Goal: Task Accomplishment & Management: Use online tool/utility

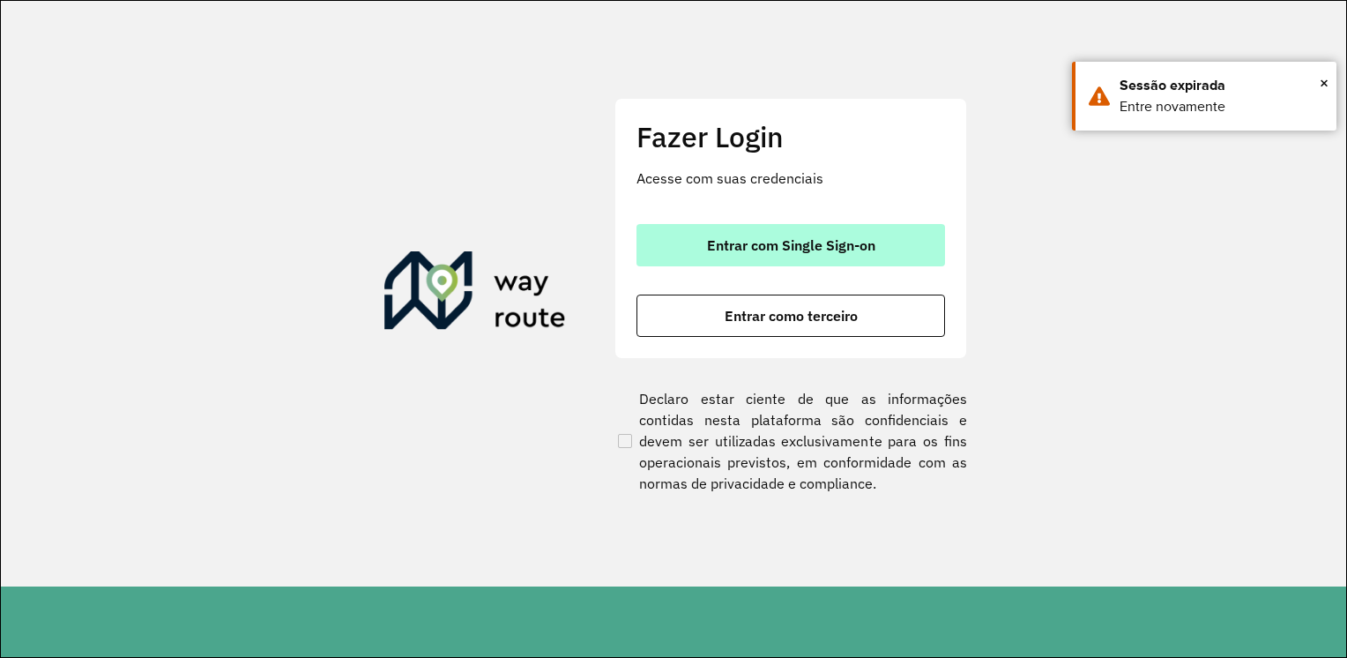
click at [889, 237] on button "Entrar com Single Sign-on" at bounding box center [791, 245] width 309 height 42
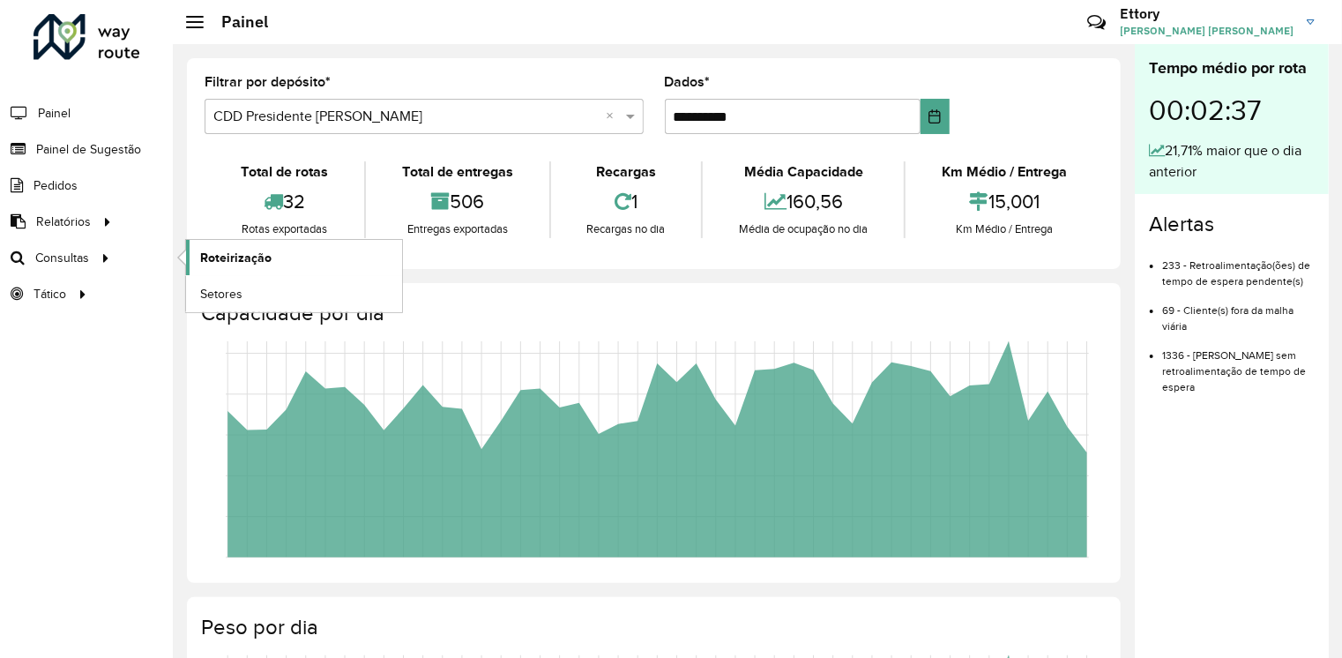
click at [220, 253] on span "Roteirização" at bounding box center [235, 258] width 71 height 19
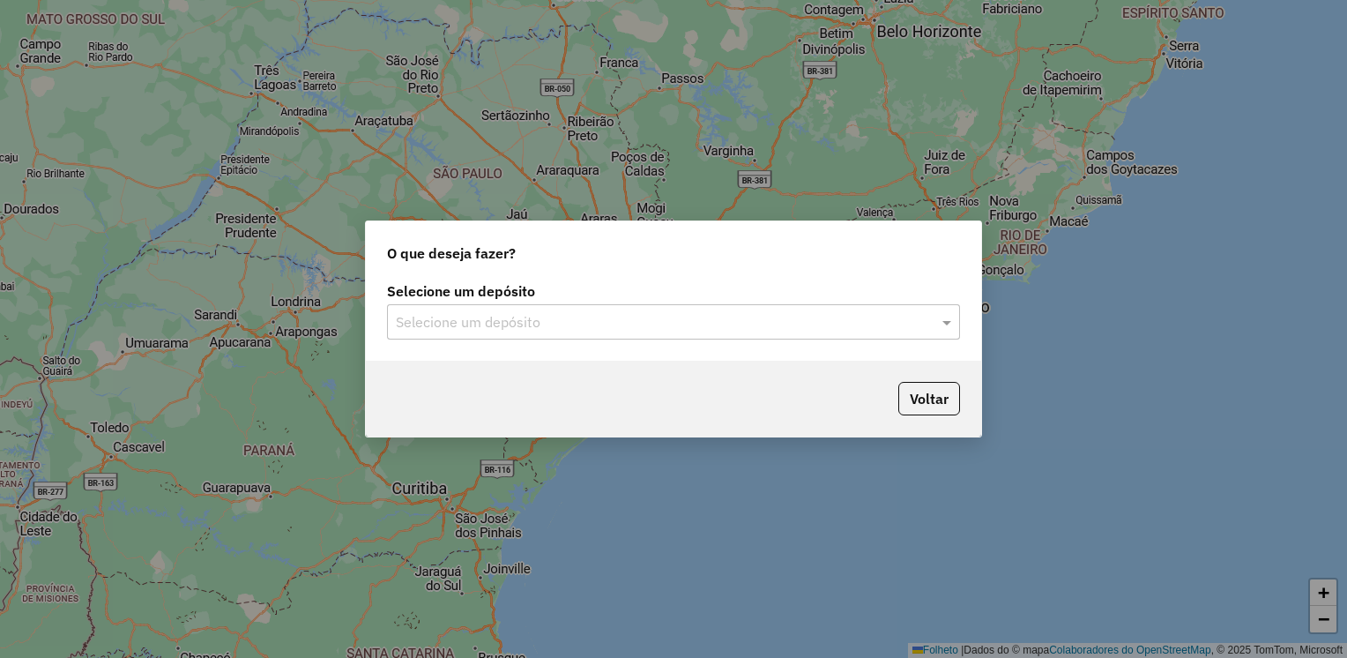
click at [579, 317] on input "text" at bounding box center [656, 322] width 520 height 21
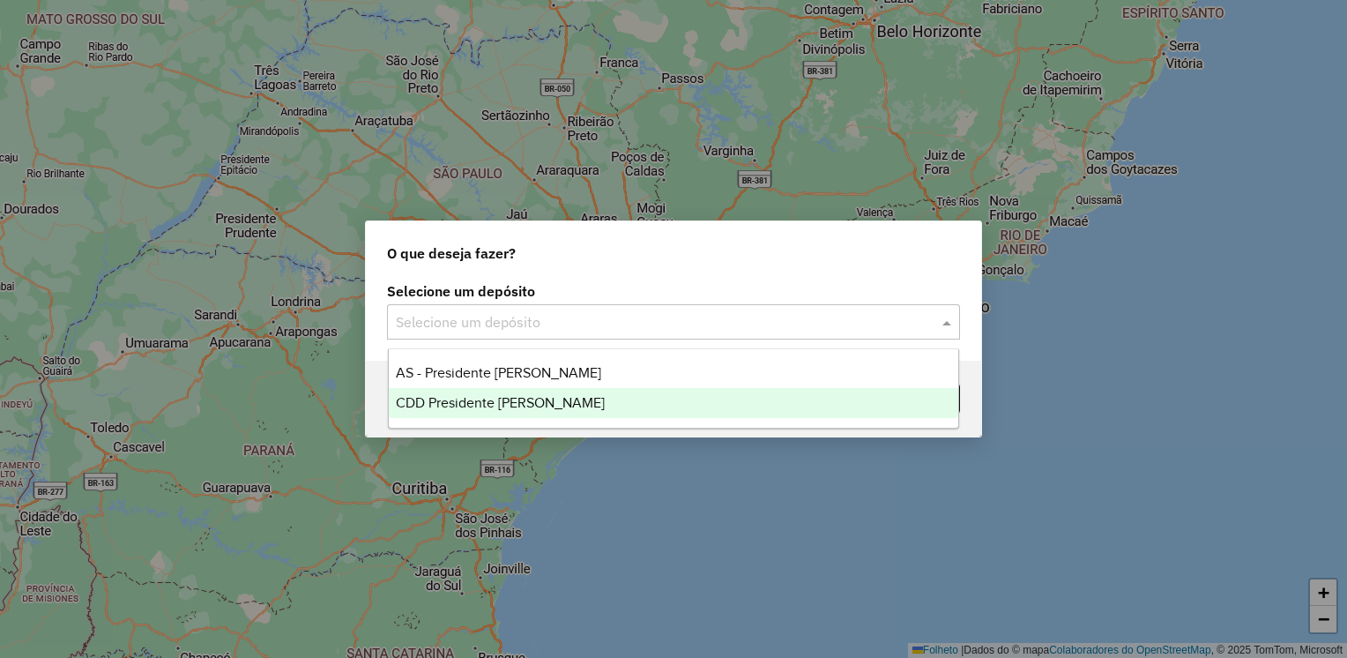
click at [522, 393] on div "CDD Presidente [PERSON_NAME]" at bounding box center [674, 403] width 571 height 30
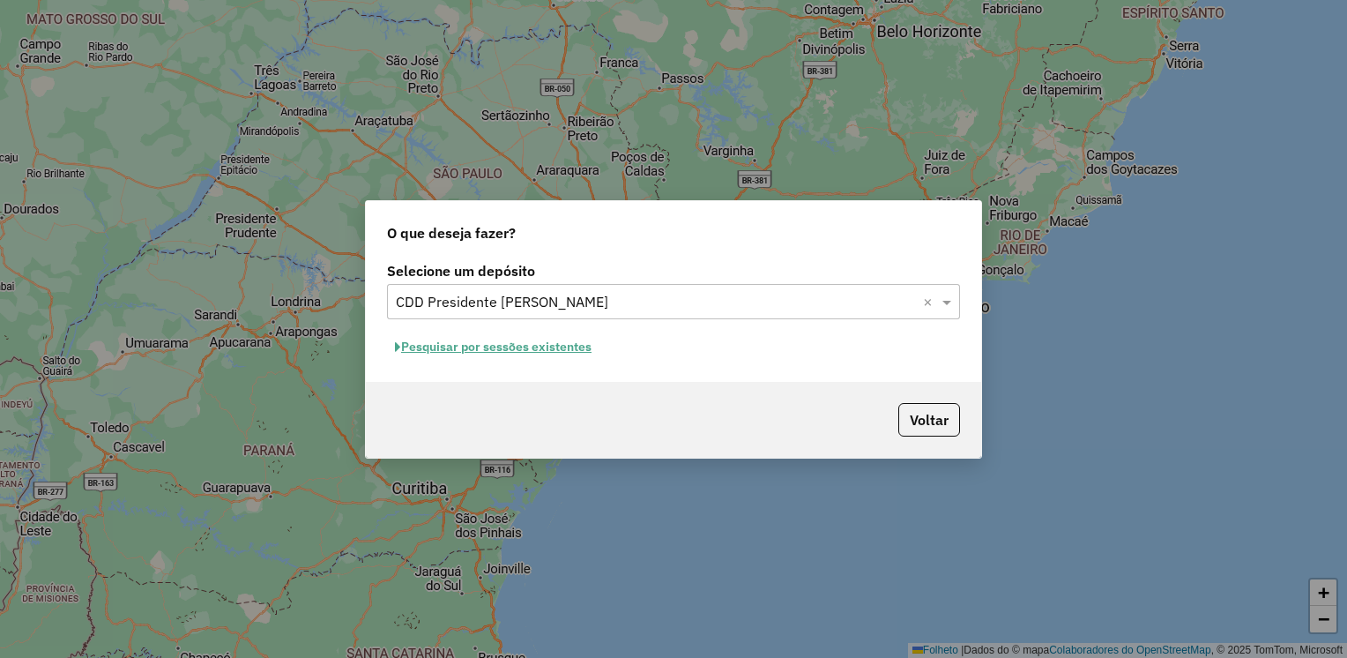
click at [557, 349] on font "Pesquisar por sessões existentes" at bounding box center [496, 347] width 190 height 16
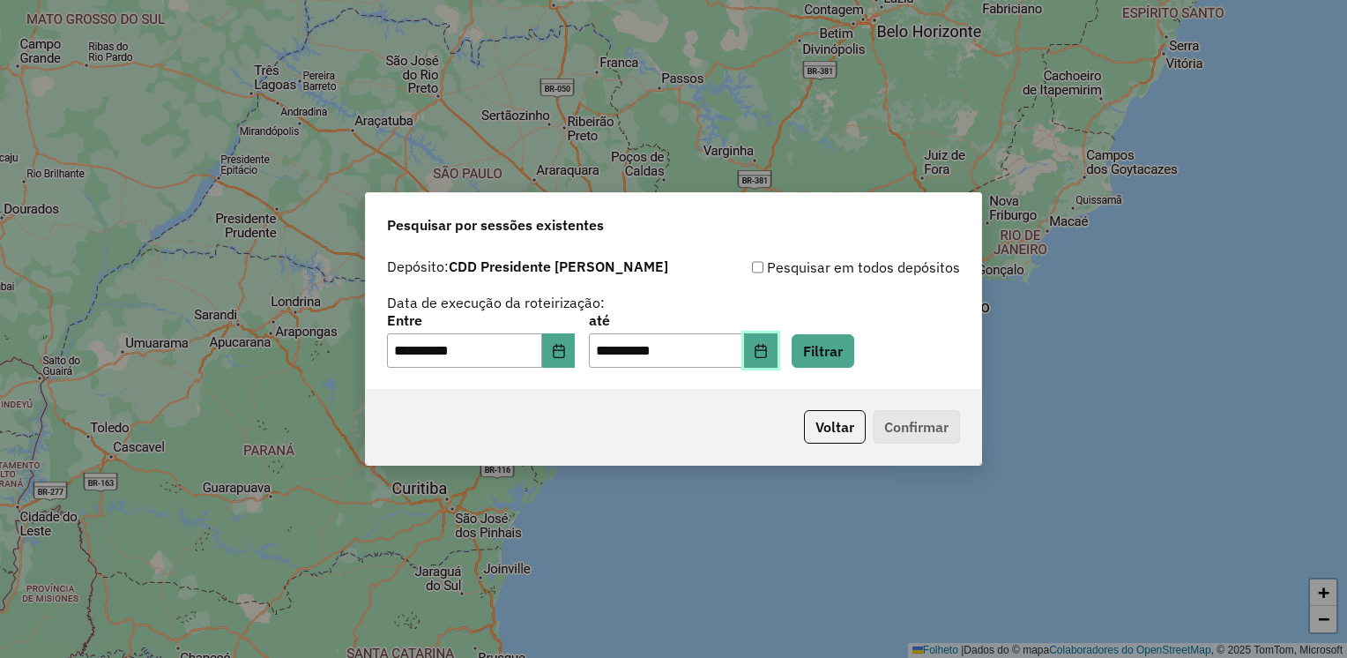
click at [775, 351] on button "Escolha a data" at bounding box center [761, 350] width 34 height 35
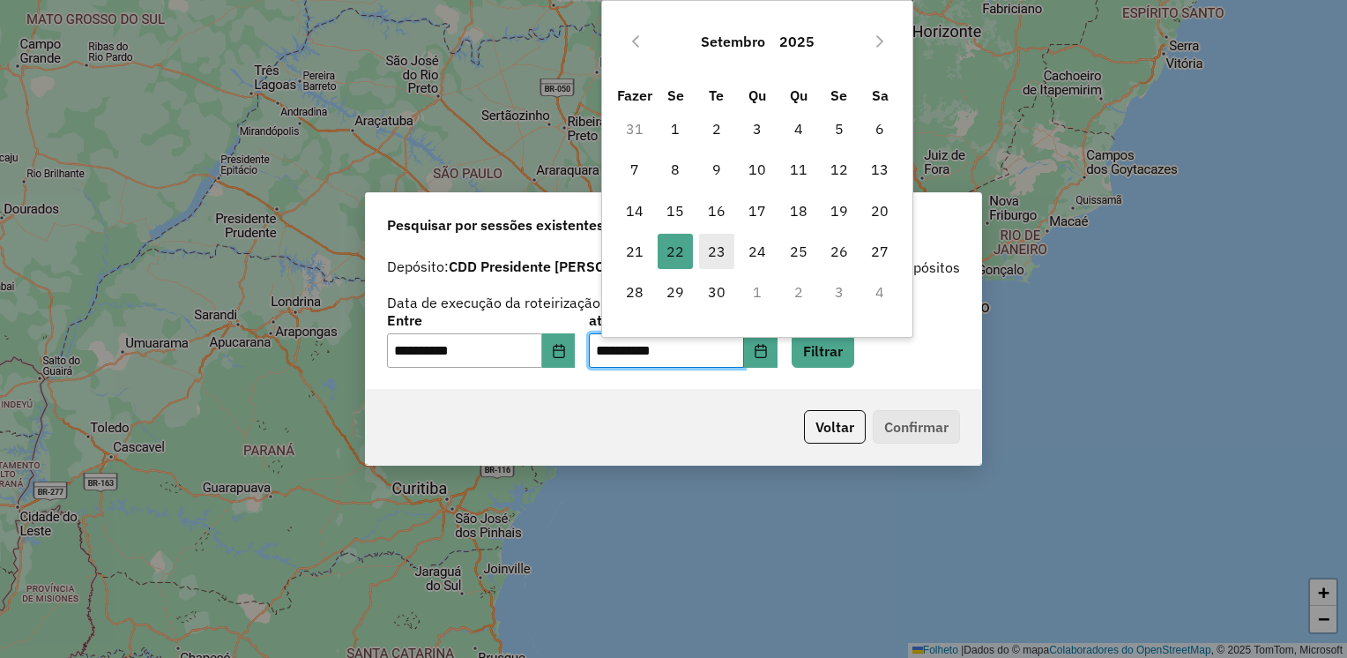
click at [707, 259] on span "23" at bounding box center [716, 251] width 35 height 35
type input "**********"
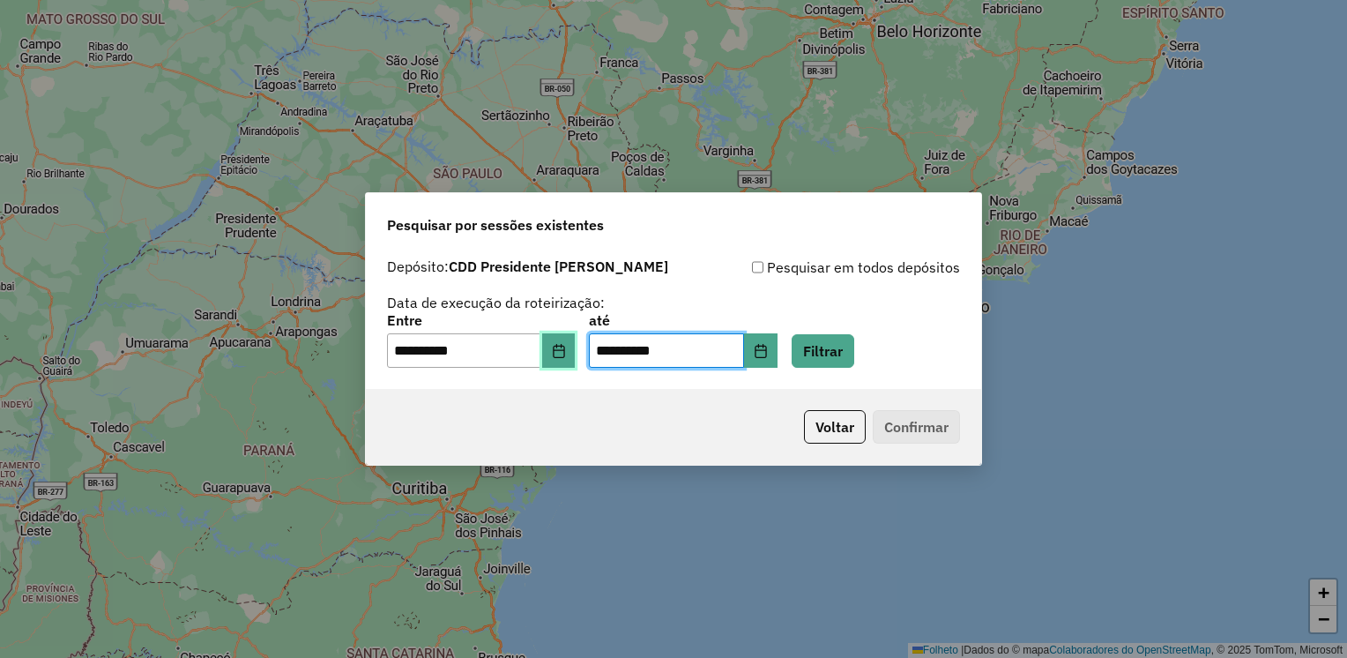
click at [576, 357] on button "Escolha a data" at bounding box center [559, 350] width 34 height 35
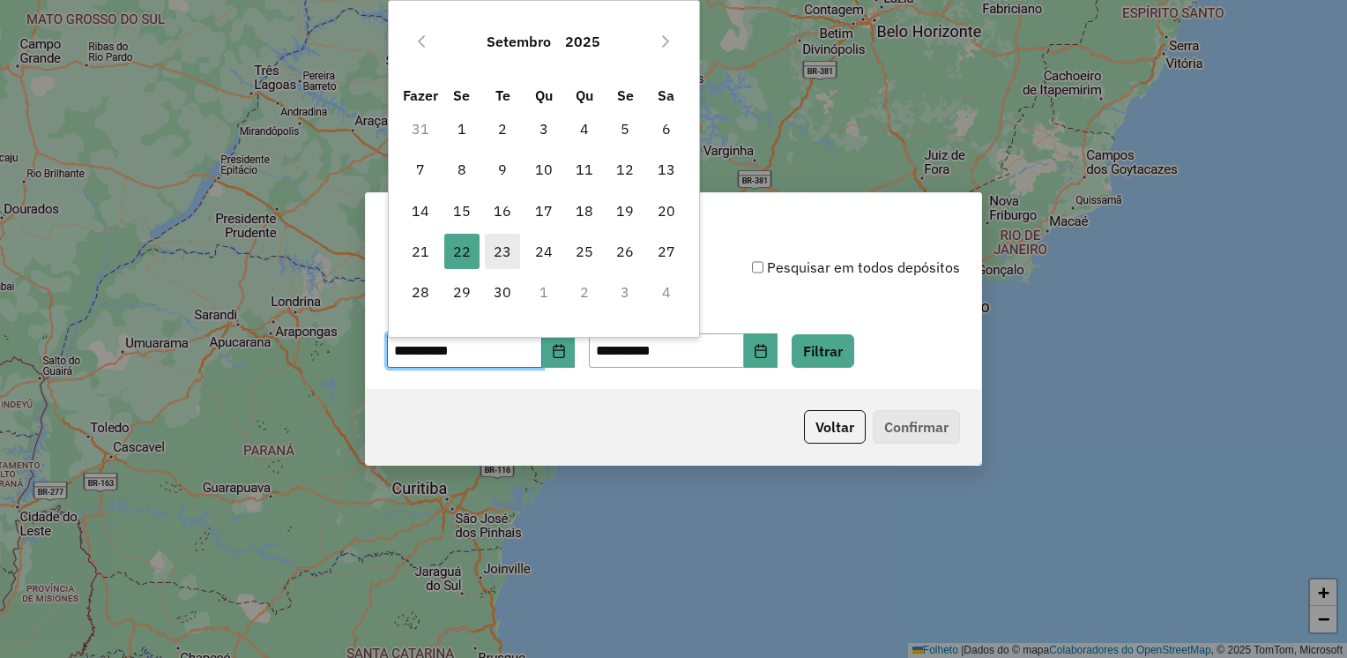
click at [492, 248] on span "23" at bounding box center [502, 251] width 35 height 35
type input "**********"
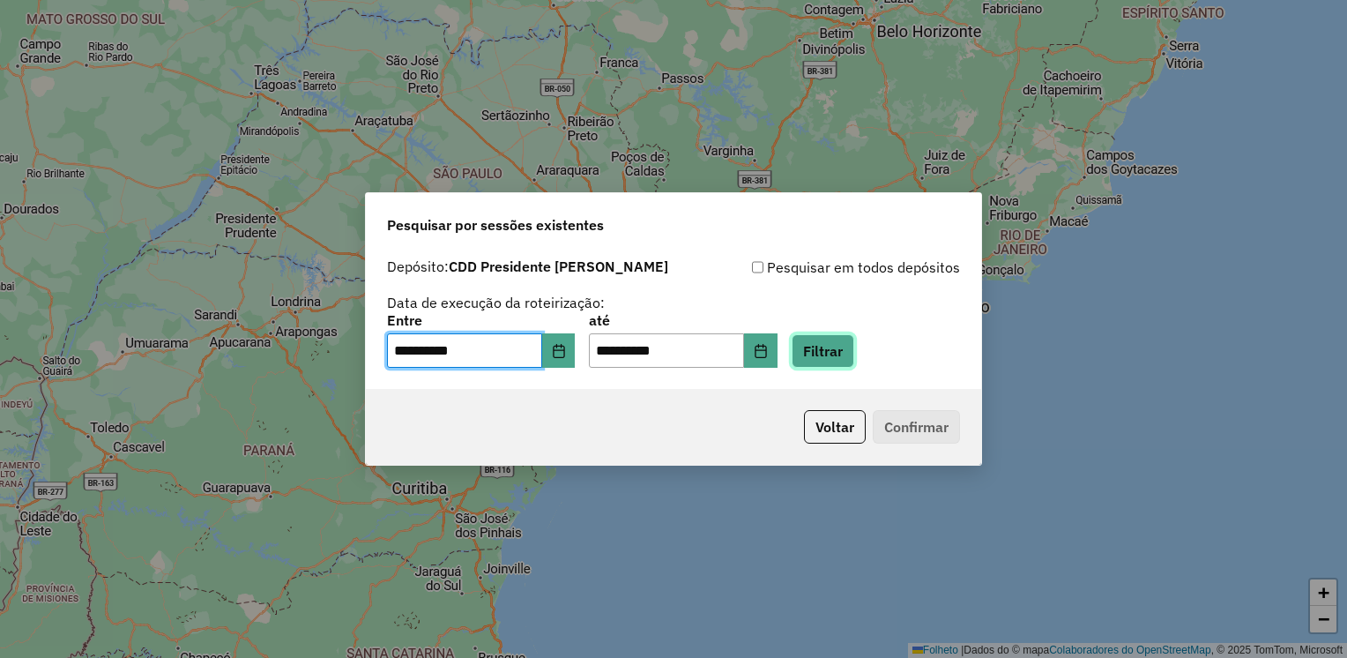
click at [848, 343] on button "Filtrar" at bounding box center [823, 351] width 63 height 34
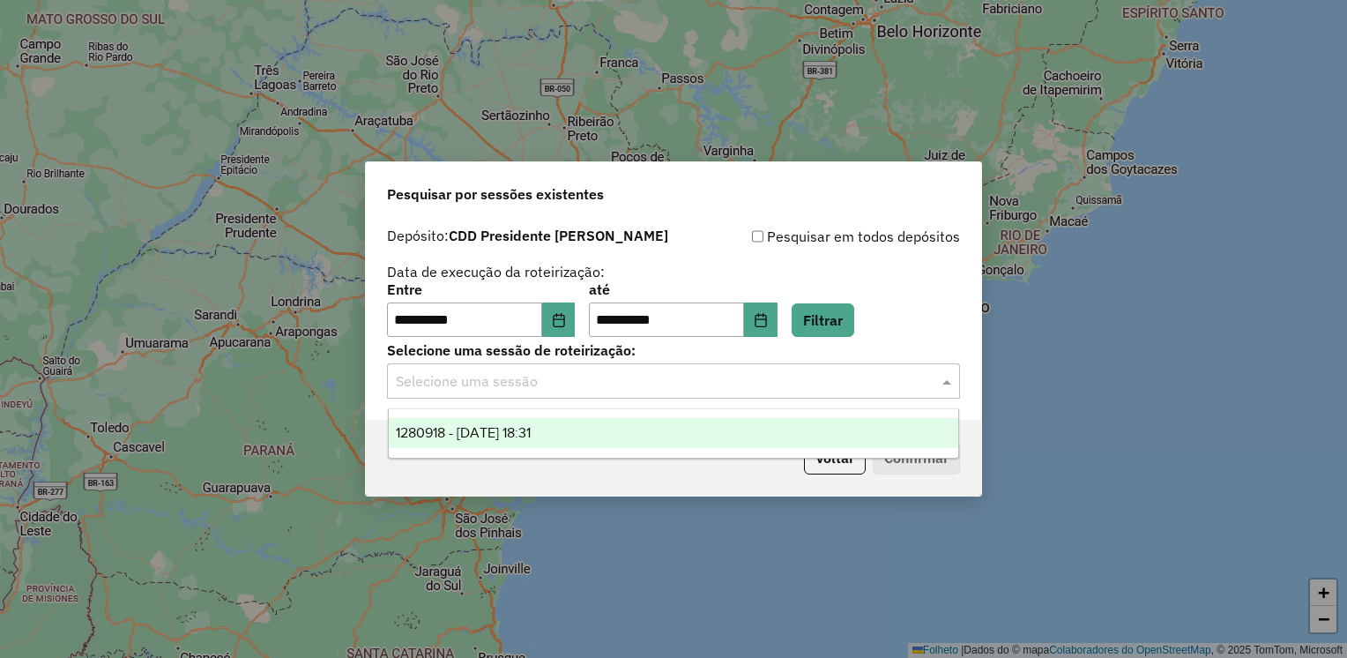
click at [566, 393] on div "Selecione uma sessão" at bounding box center [673, 380] width 573 height 35
click at [531, 433] on span "1280918 - 23/09/2025 18:31" at bounding box center [463, 432] width 135 height 15
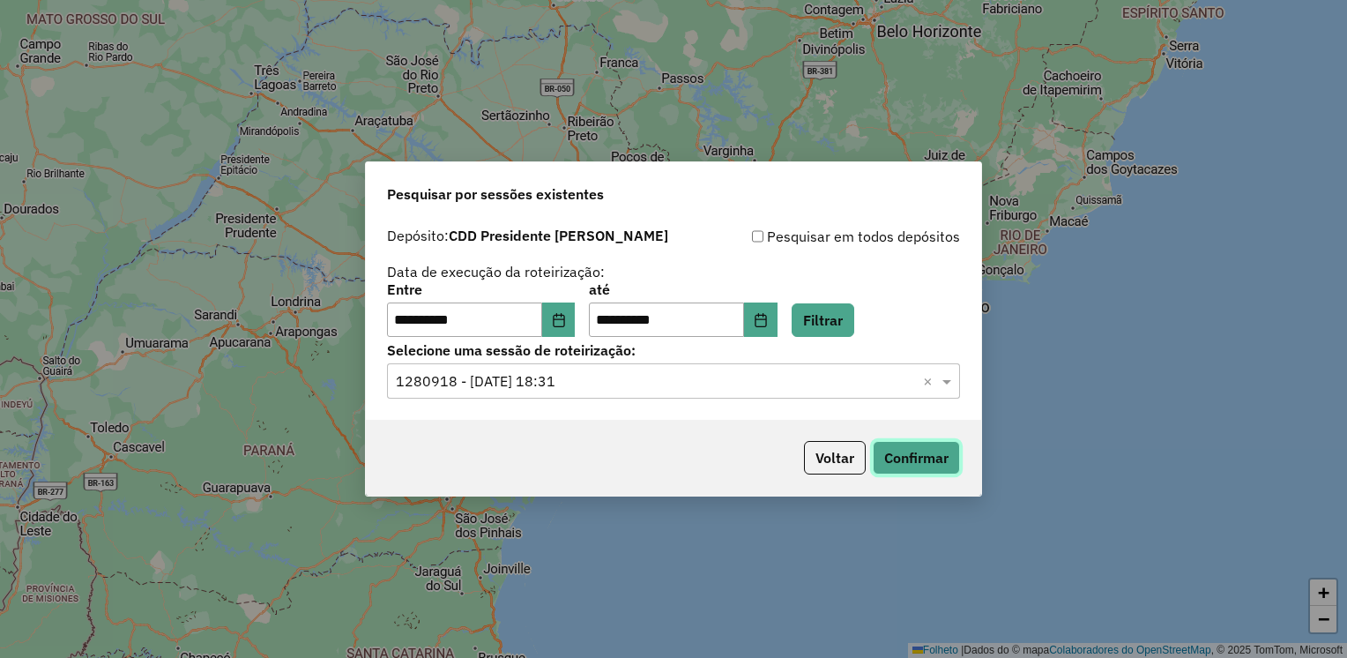
click at [895, 453] on button "Confirmar" at bounding box center [916, 458] width 87 height 34
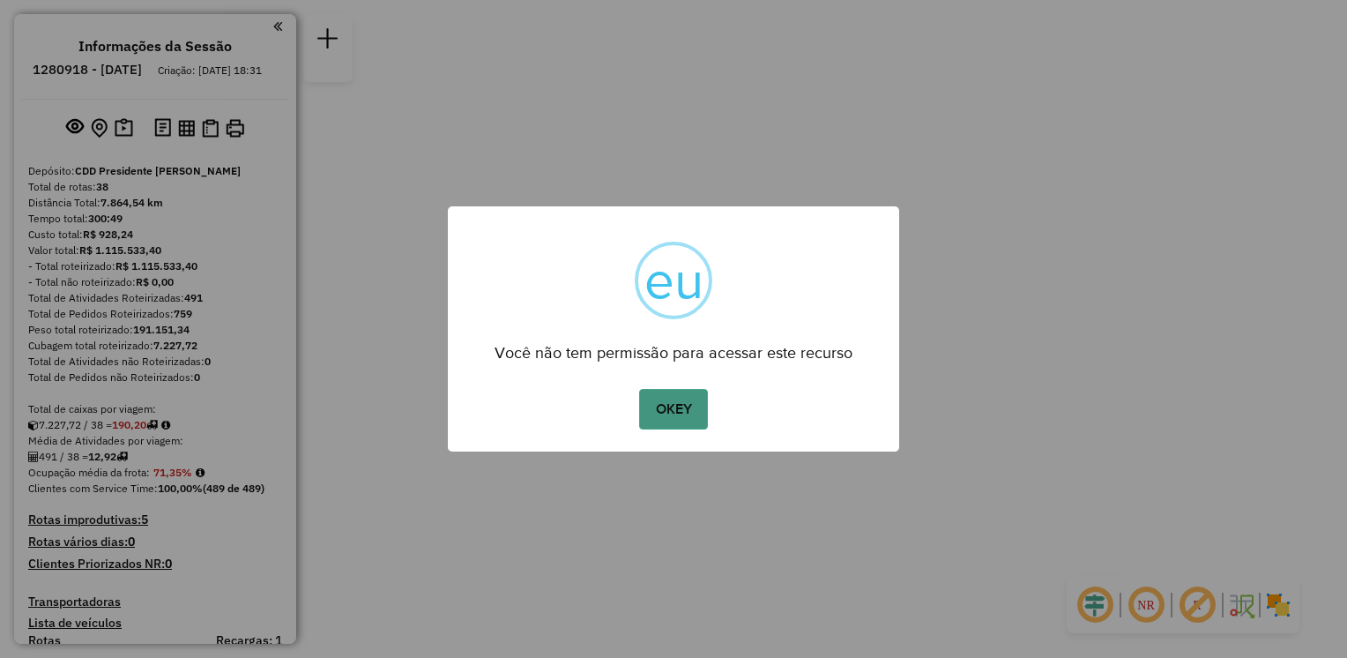
click at [666, 391] on button "OKEY" at bounding box center [673, 409] width 69 height 41
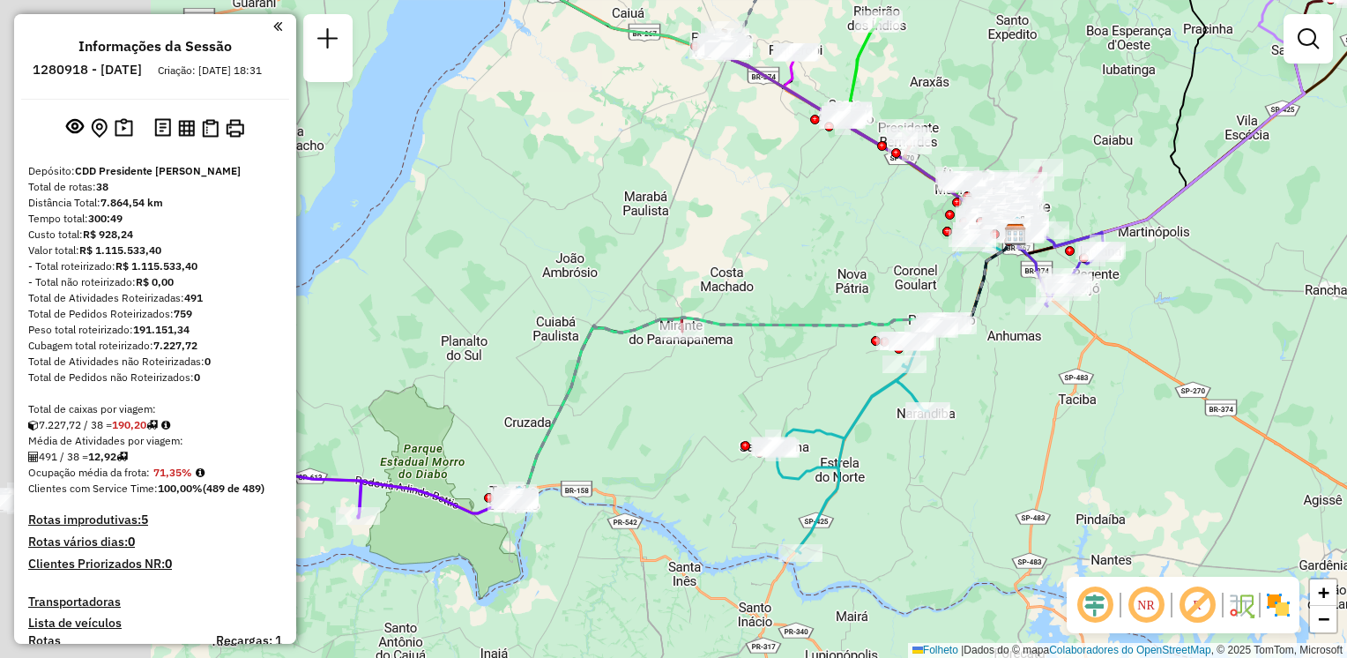
drag, startPoint x: 768, startPoint y: 309, endPoint x: 834, endPoint y: 284, distance: 70.6
click at [833, 284] on div "Janela de atendimento Grade de atendimento Capacidade Transportadoras Veículos …" at bounding box center [673, 329] width 1347 height 658
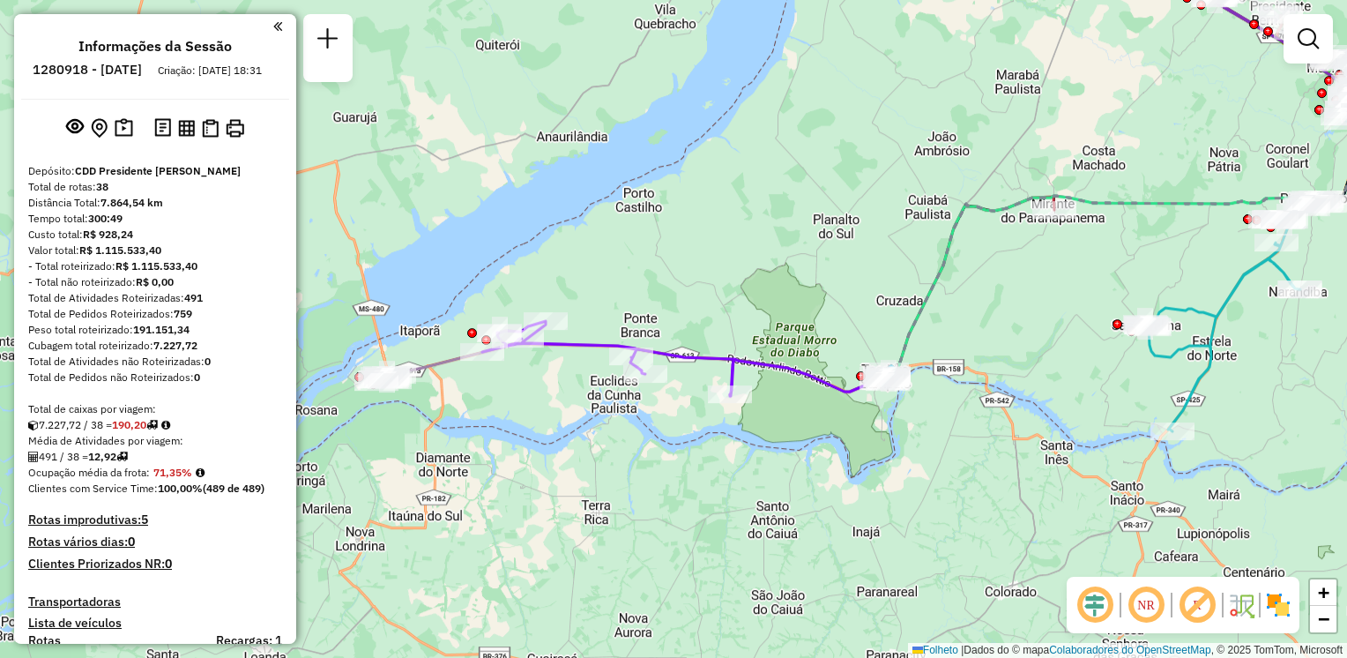
drag, startPoint x: 581, startPoint y: 478, endPoint x: 947, endPoint y: 369, distance: 381.9
click at [947, 369] on div "Janela de atendimento Grade de atendimento Capacidade Transportadoras Veículos …" at bounding box center [673, 329] width 1347 height 658
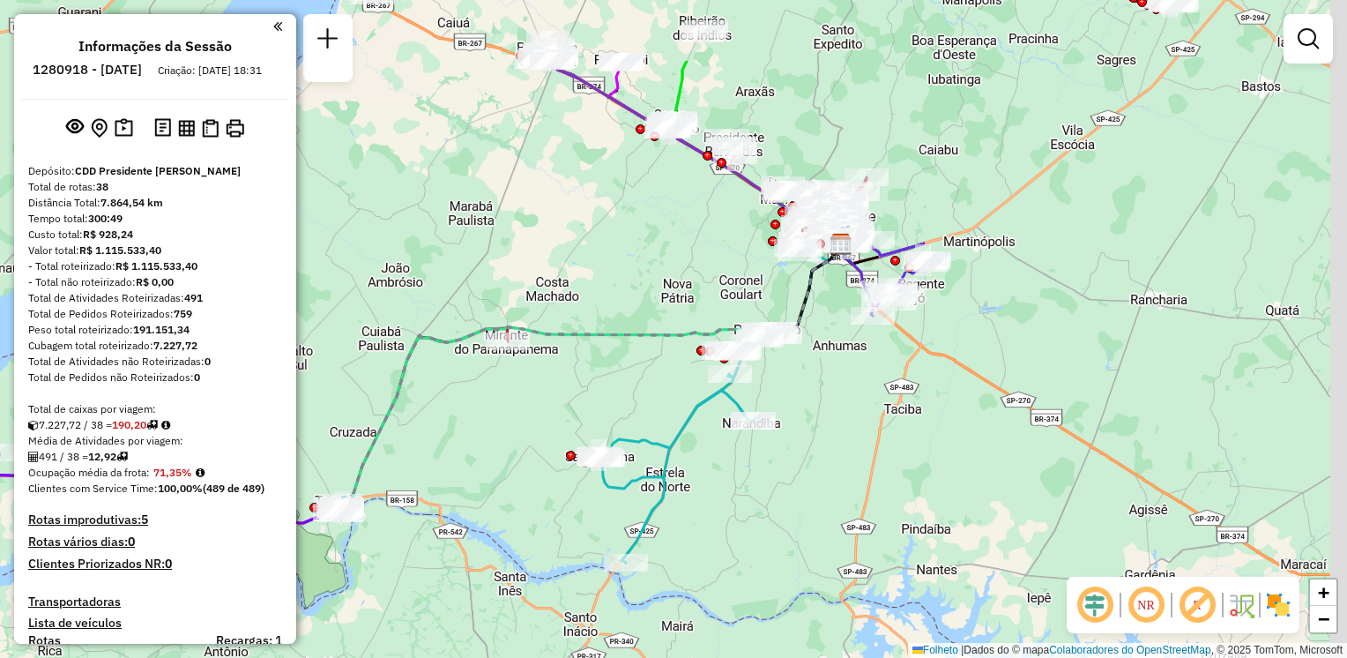
drag, startPoint x: 1026, startPoint y: 323, endPoint x: 427, endPoint y: 471, distance: 617.6
click at [427, 471] on div "Janela de atendimento Grade de atendimento Capacidade Transportadoras Veículos …" at bounding box center [673, 329] width 1347 height 658
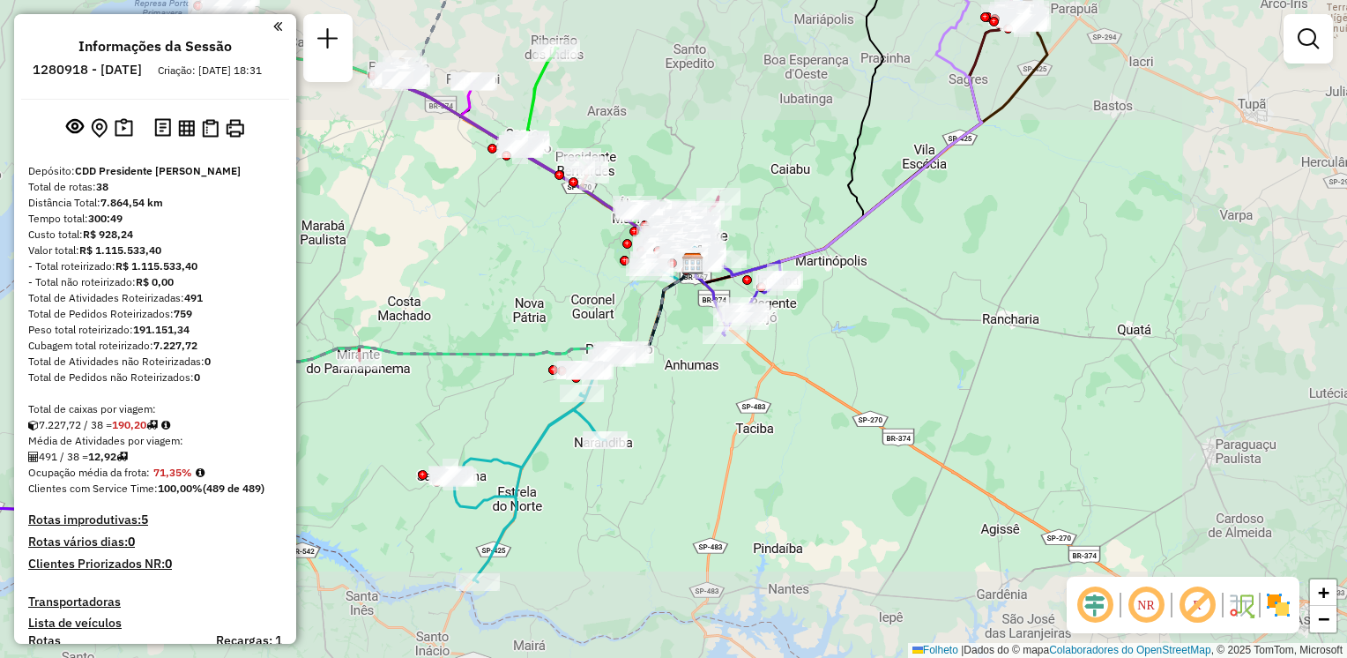
click at [500, 372] on div "Janela de atendimento Grade de atendimento Capacidade Transportadoras Veículos …" at bounding box center [673, 329] width 1347 height 658
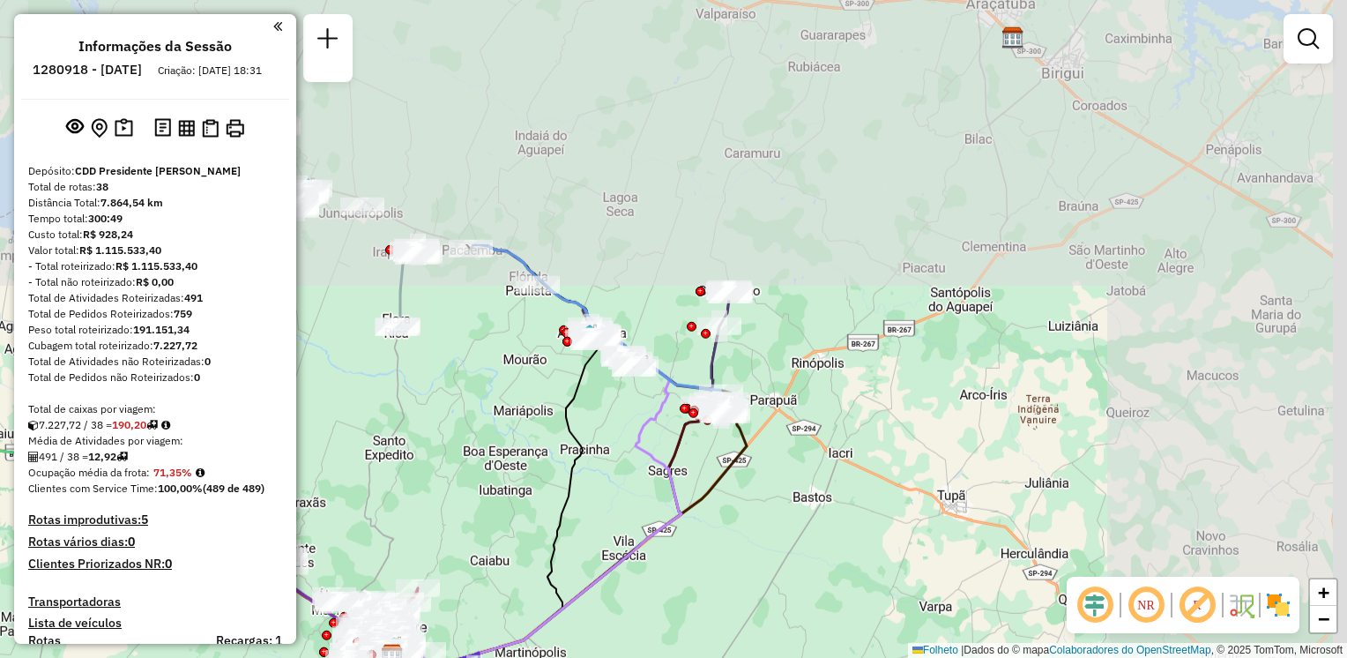
drag, startPoint x: 943, startPoint y: 207, endPoint x: 714, endPoint y: 420, distance: 312.0
click at [682, 512] on icon at bounding box center [529, 496] width 306 height 342
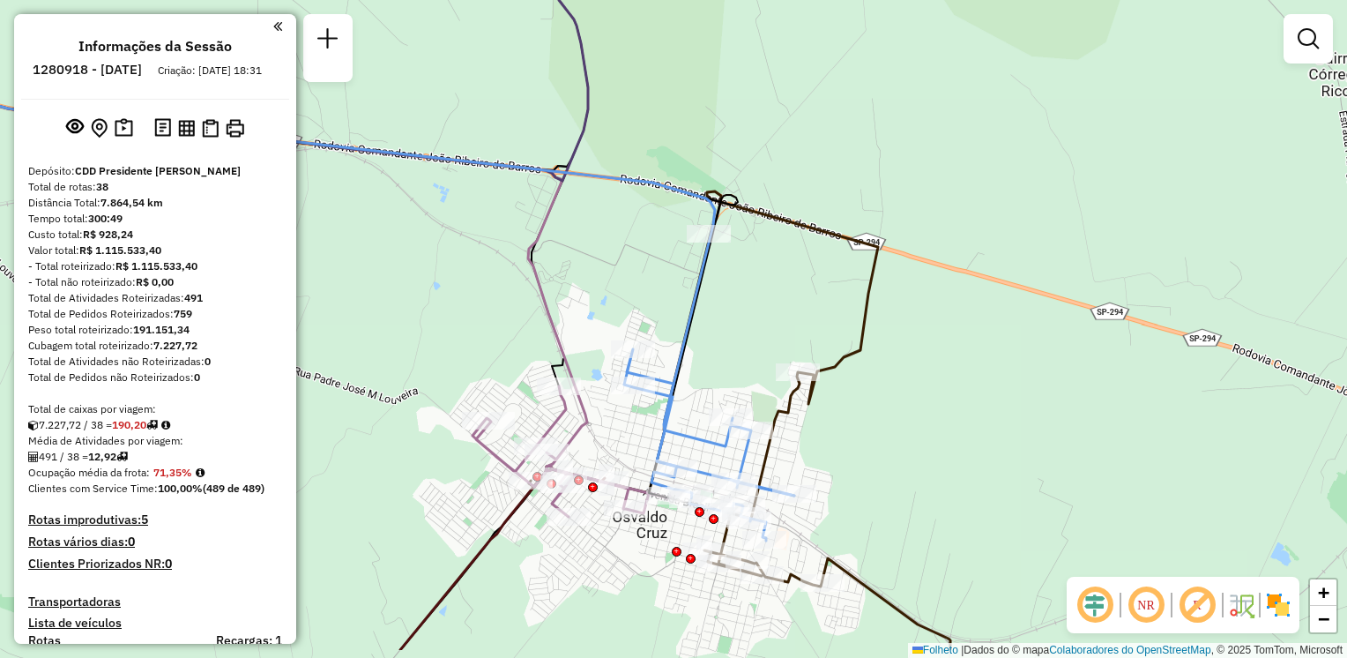
drag, startPoint x: 738, startPoint y: 366, endPoint x: 749, endPoint y: 308, distance: 59.2
click at [749, 309] on div "Janela de atendimento Grade de atendimento Capacidade Transportadoras Veículos …" at bounding box center [673, 329] width 1347 height 658
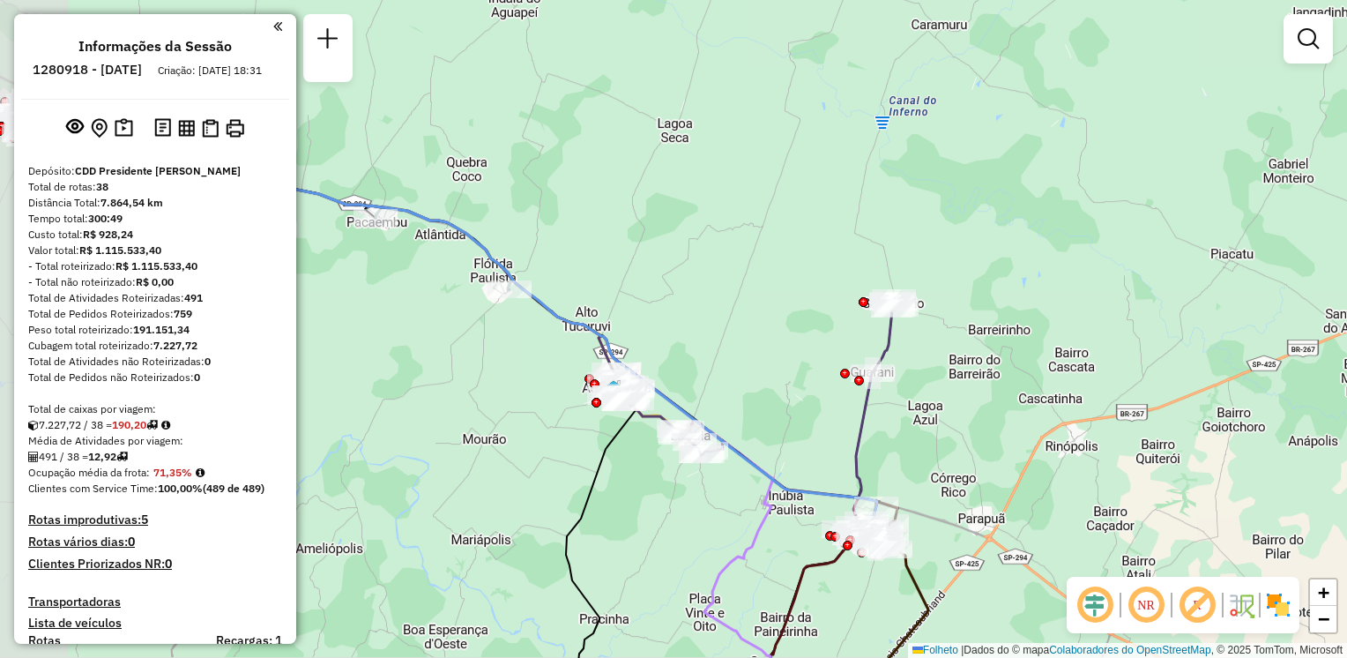
drag, startPoint x: 448, startPoint y: 513, endPoint x: 617, endPoint y: 500, distance: 169.8
click at [742, 538] on div "Janela de atendimento Grade de atendimento Capacidade Transportadoras Veículos …" at bounding box center [673, 329] width 1347 height 658
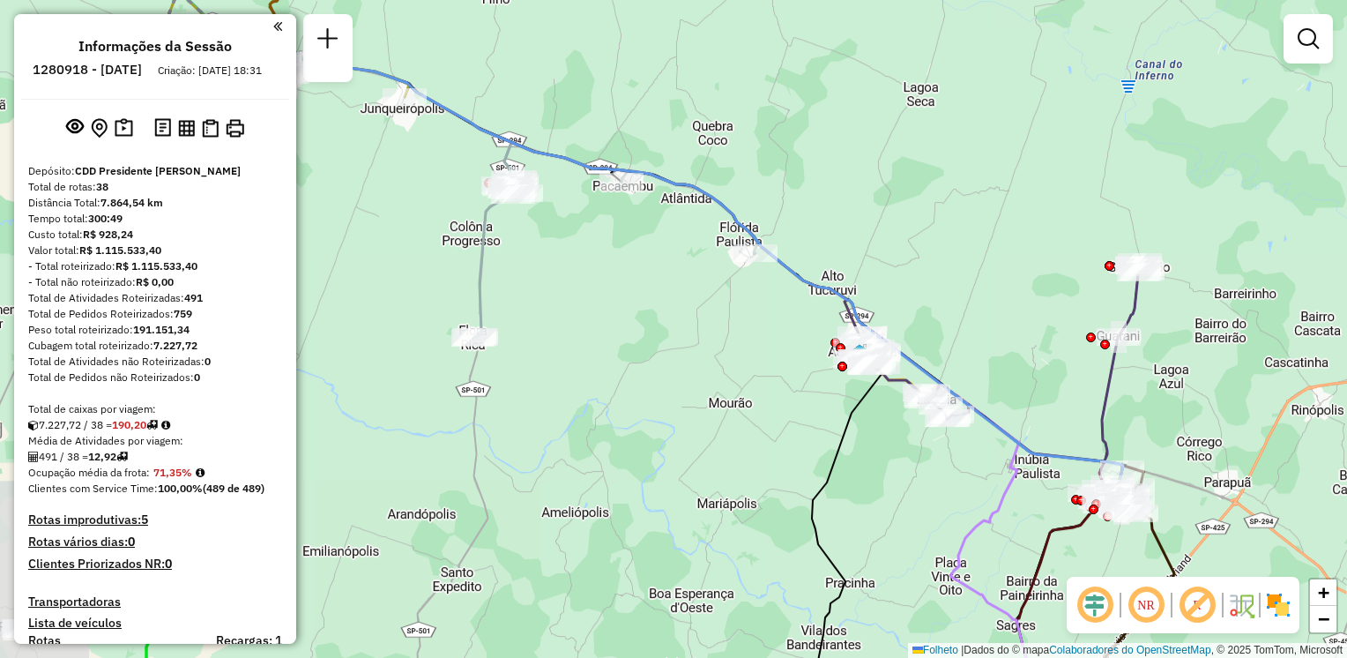
drag, startPoint x: 548, startPoint y: 458, endPoint x: 691, endPoint y: 370, distance: 167.4
click at [691, 370] on div "Janela de atendimento Grade de atendimento Capacidade Transportadoras Veículos …" at bounding box center [673, 329] width 1347 height 658
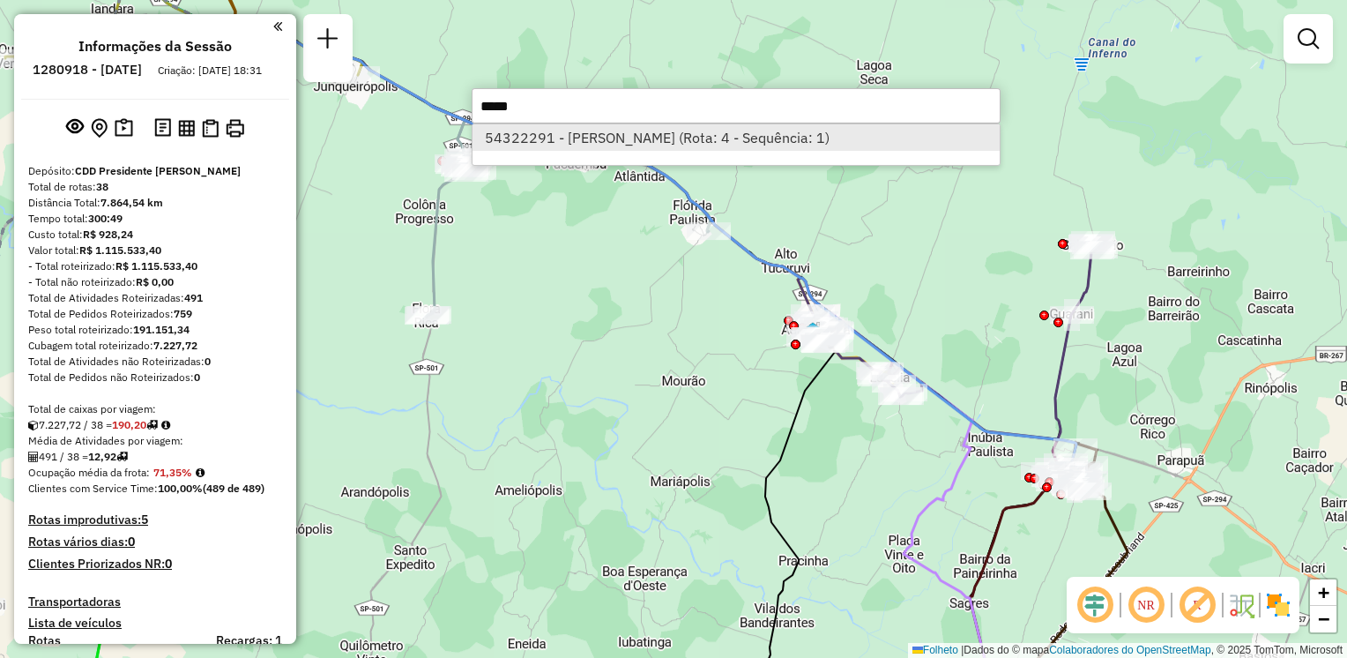
type input "*****"
click at [654, 138] on font "54322291 - [PERSON_NAME] (Rota: 4 - Sequência: 1)" at bounding box center [657, 138] width 345 height 18
select select "**********"
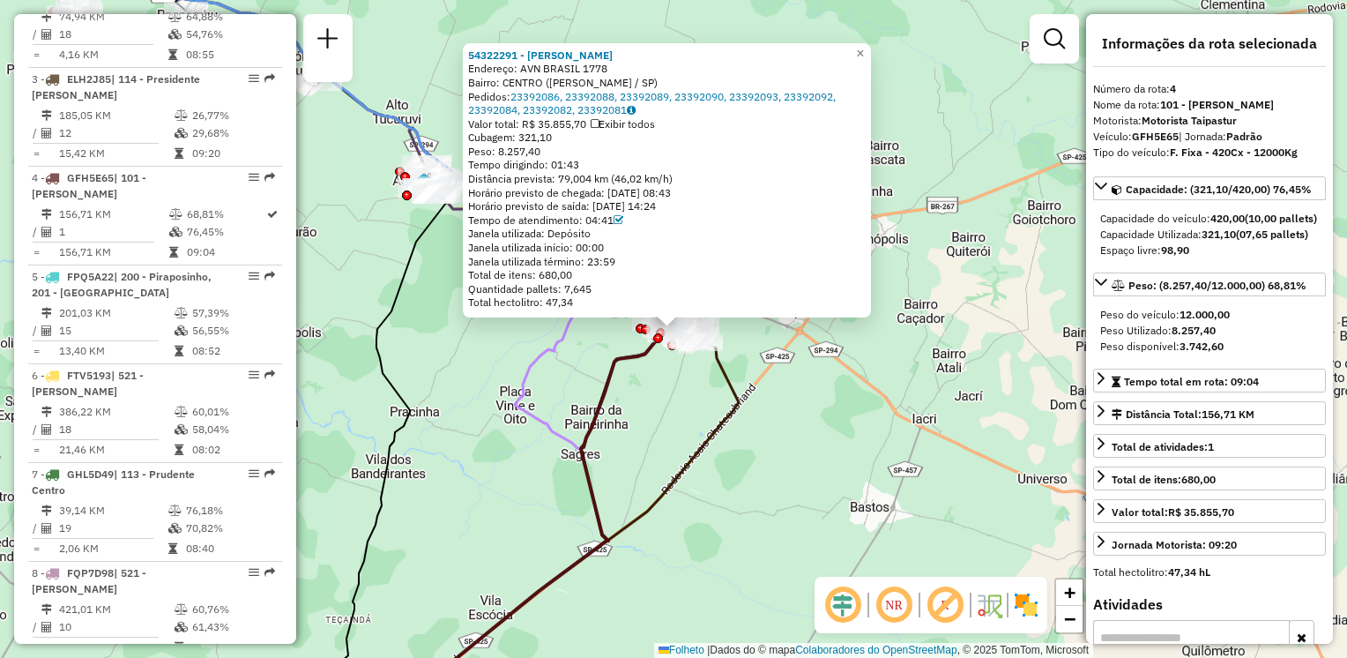
scroll to position [1002, 0]
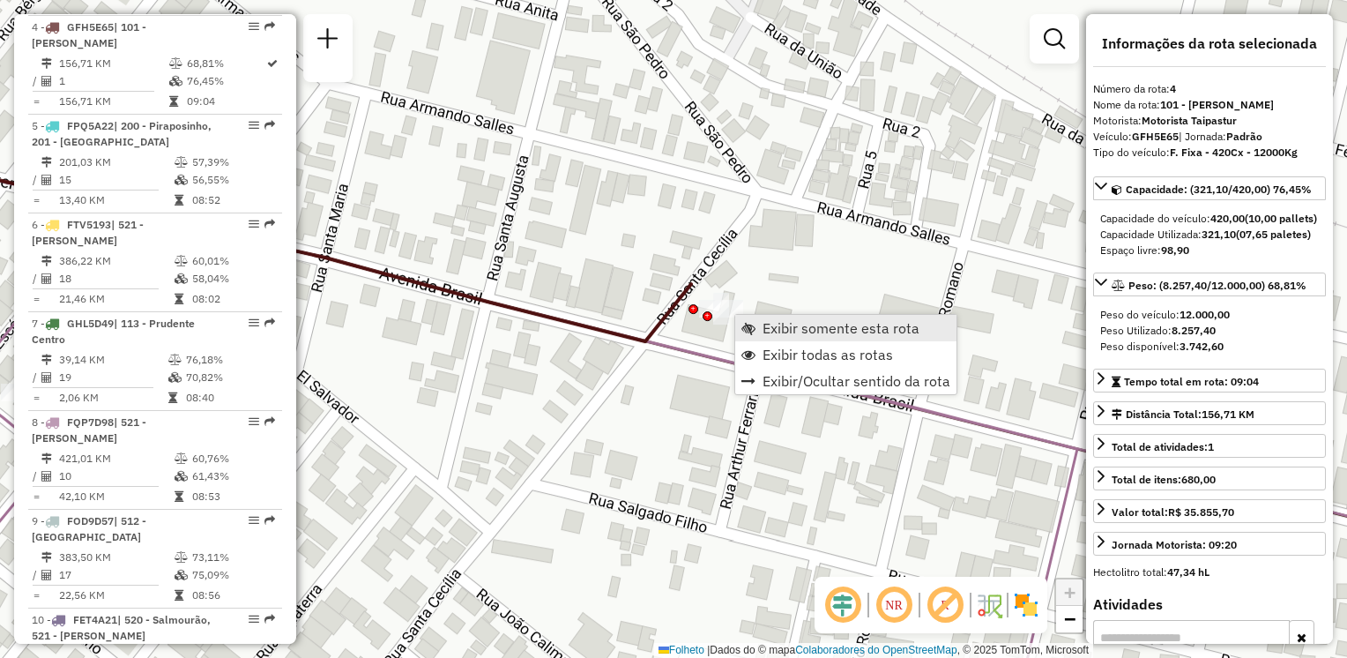
click at [763, 322] on span "Exibir somente esta rota" at bounding box center [841, 328] width 157 height 14
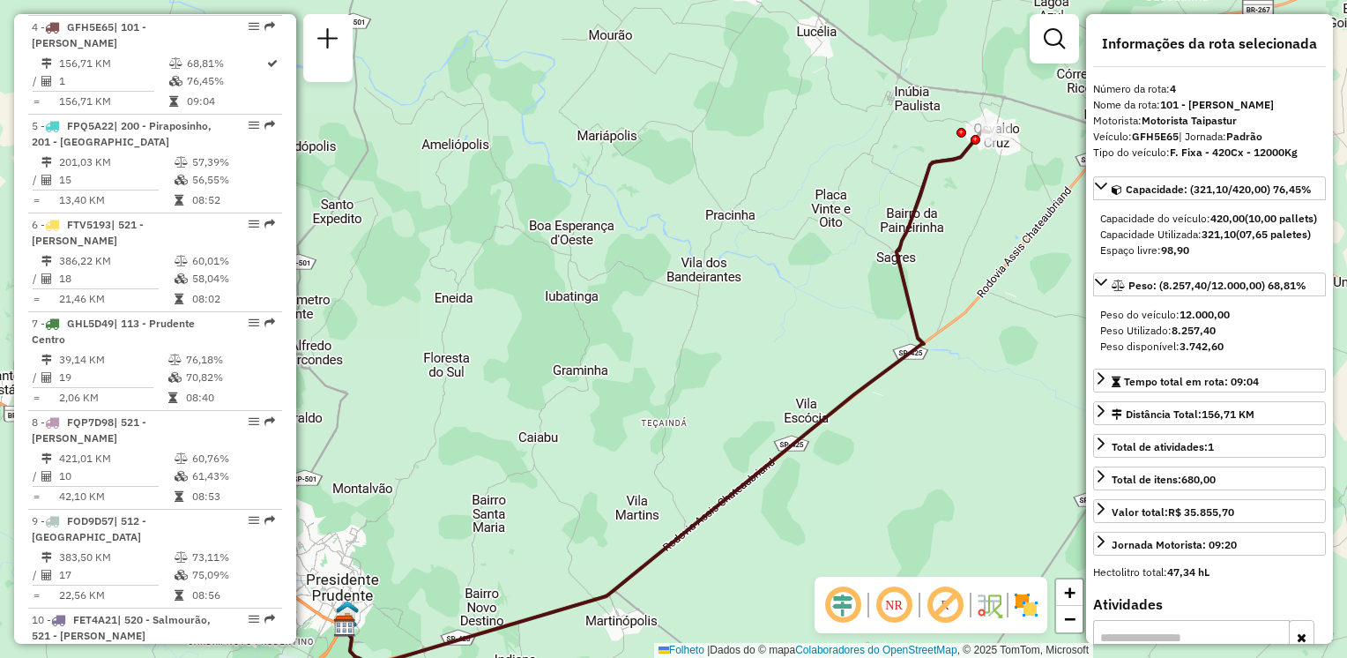
drag, startPoint x: 799, startPoint y: 248, endPoint x: 790, endPoint y: 317, distance: 70.2
click at [790, 317] on div "Janela de atendimento Grade de atendimento Capacidade Transportadoras Veículos …" at bounding box center [673, 329] width 1347 height 658
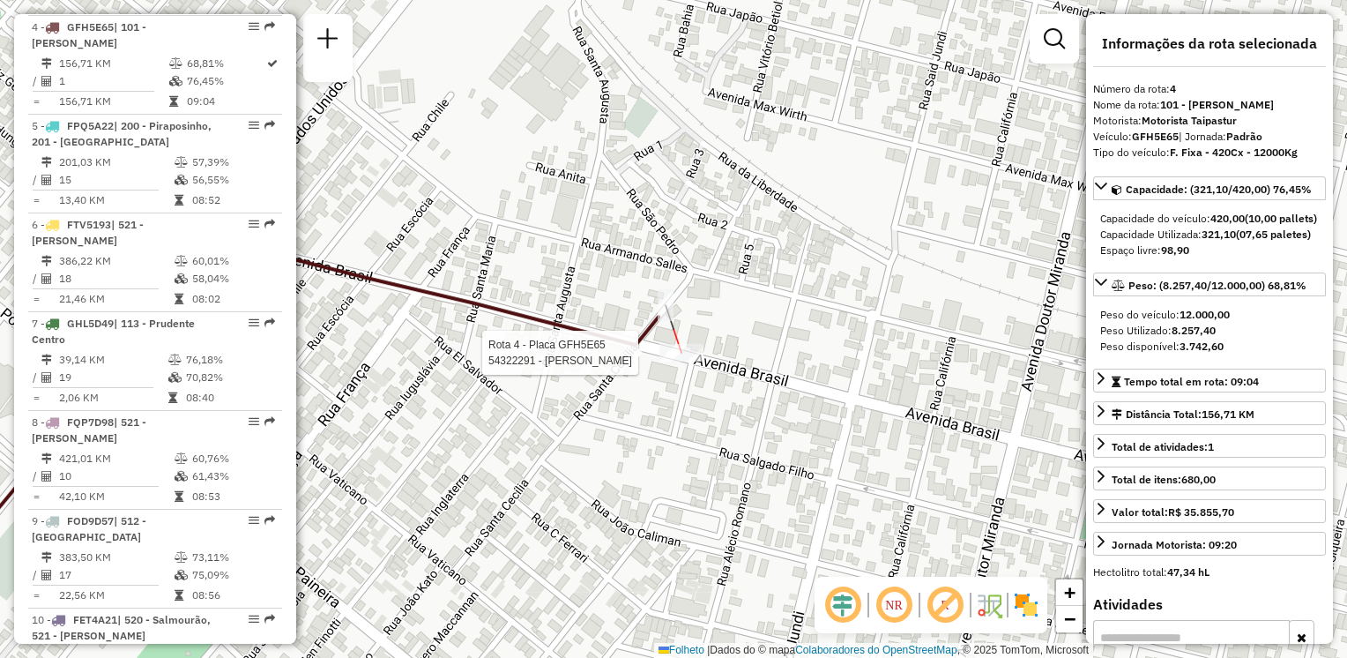
click at [684, 362] on div at bounding box center [682, 353] width 44 height 18
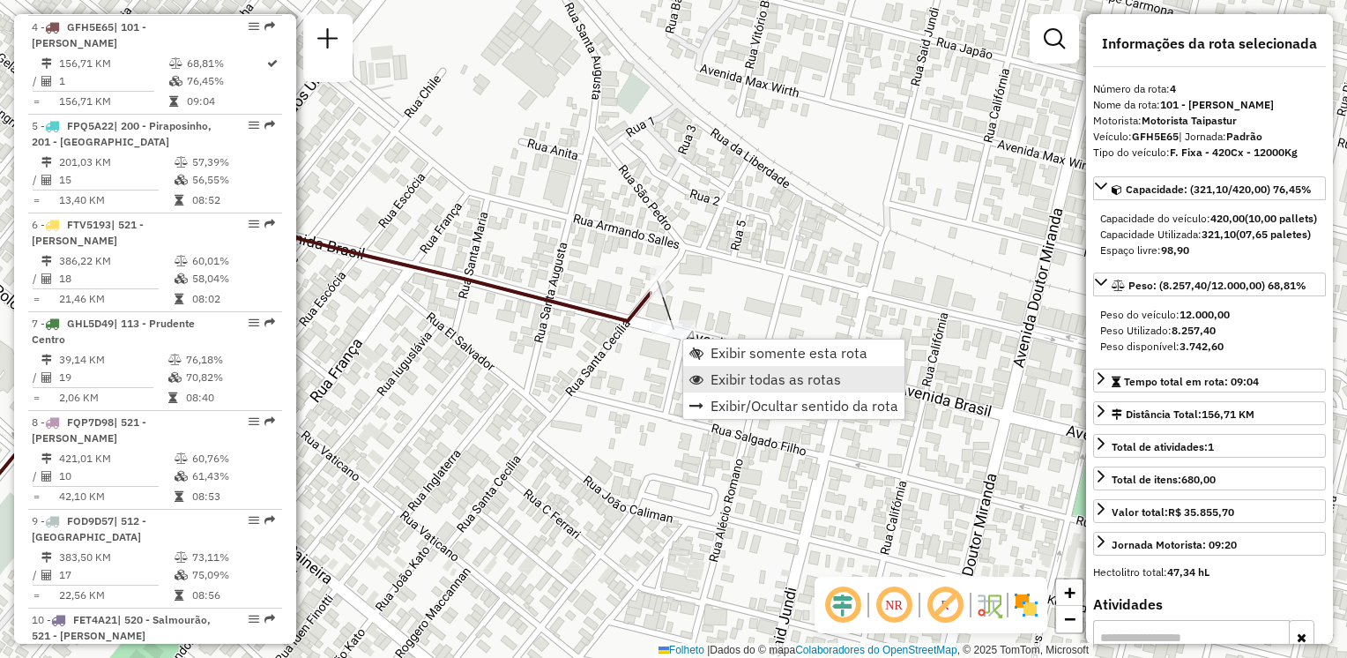
click at [737, 384] on span "Exibir todas as rotas" at bounding box center [776, 379] width 131 height 14
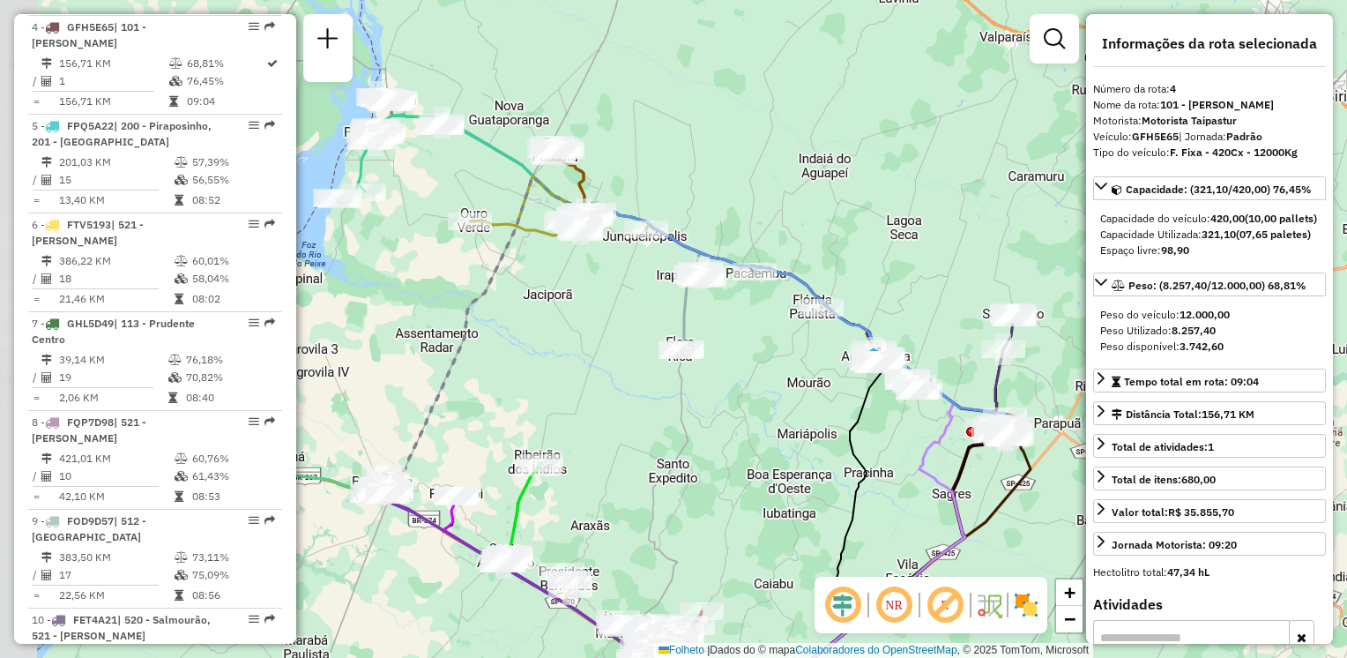
drag, startPoint x: 562, startPoint y: 513, endPoint x: 935, endPoint y: 460, distance: 376.7
click at [935, 464] on div "Janela de atendimento Grade de atendimento Capacidade Transportadoras Veículos …" at bounding box center [673, 329] width 1347 height 658
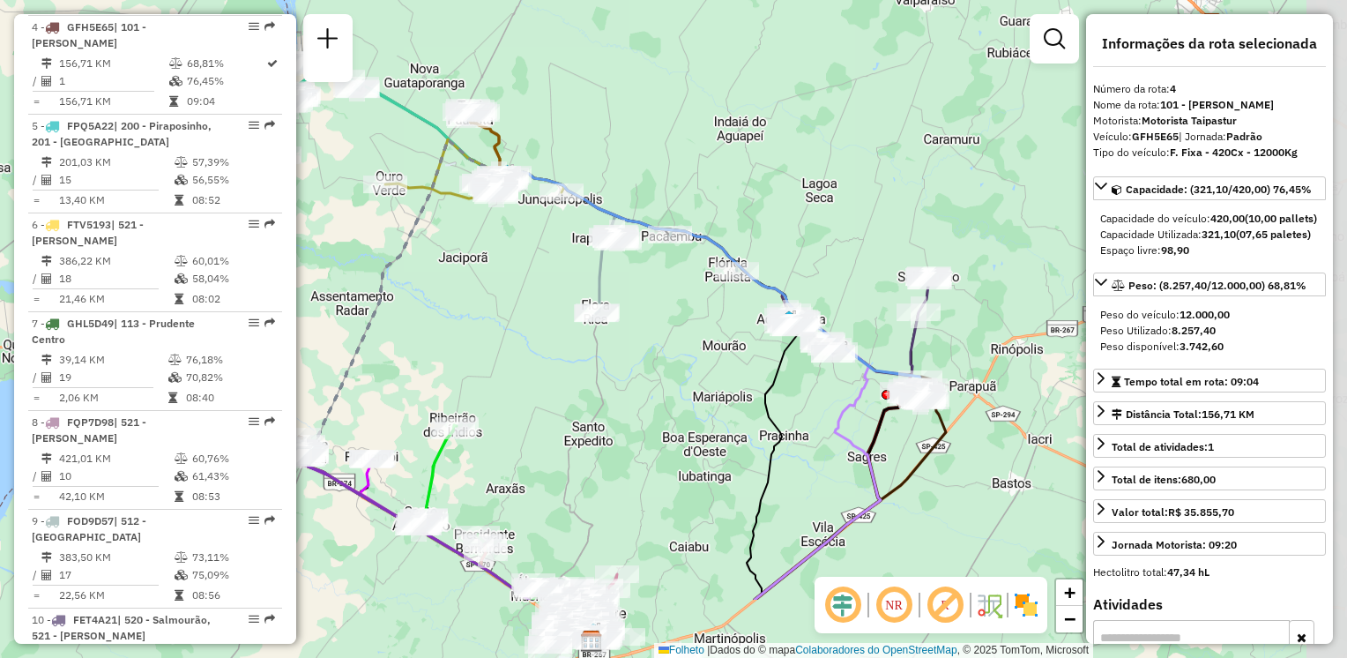
drag, startPoint x: 664, startPoint y: 444, endPoint x: 473, endPoint y: 317, distance: 229.2
click at [473, 318] on div "Janela de atendimento Grade de atendimento Capacidade Transportadoras Veículos …" at bounding box center [673, 329] width 1347 height 658
